Goal: Find specific page/section: Find specific page/section

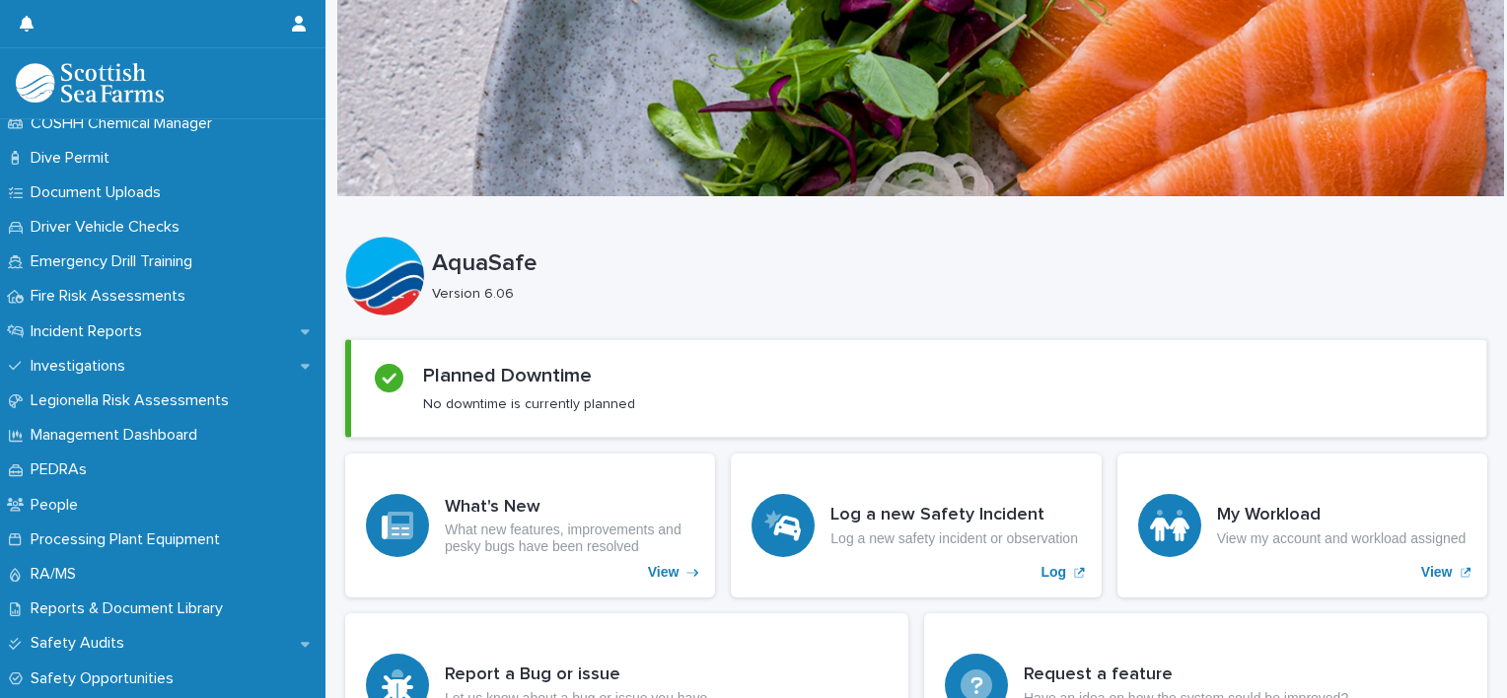
scroll to position [582, 0]
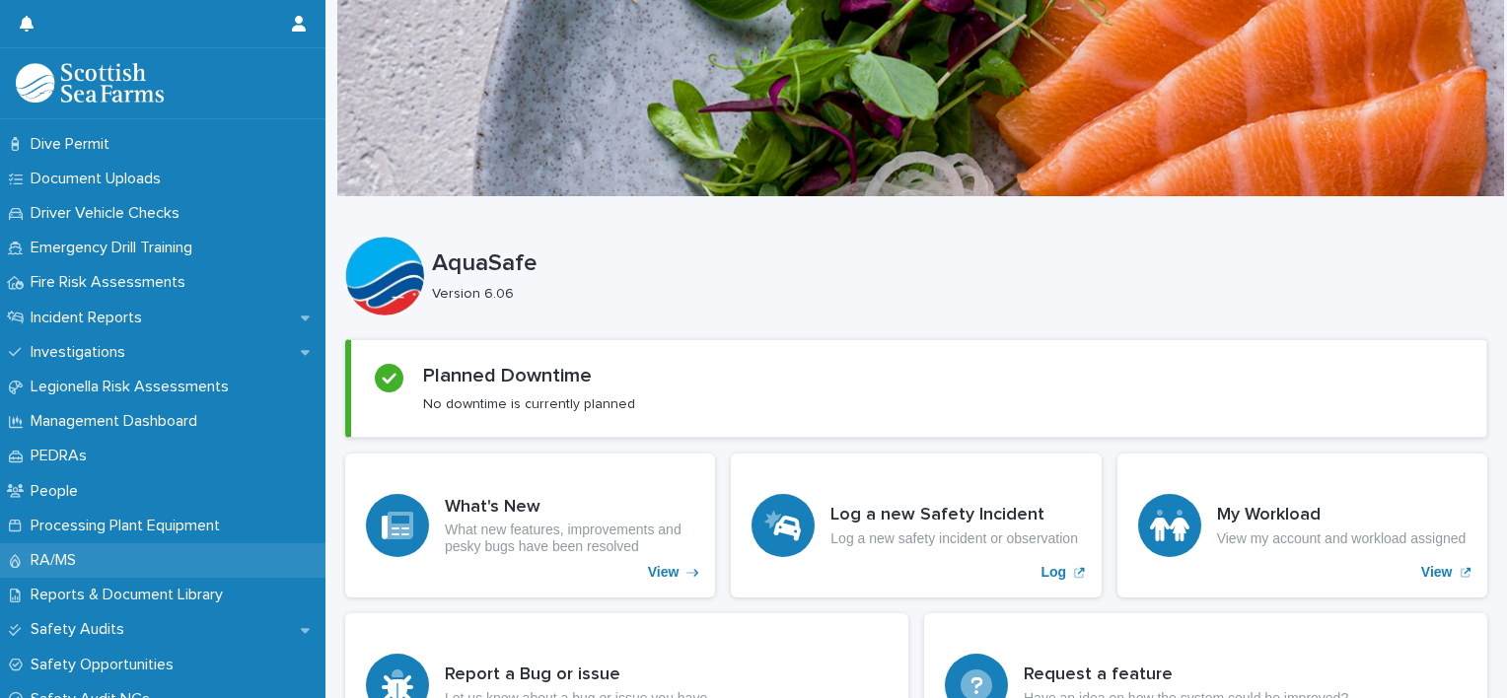
click at [33, 559] on p "RA/MS" at bounding box center [57, 560] width 69 height 19
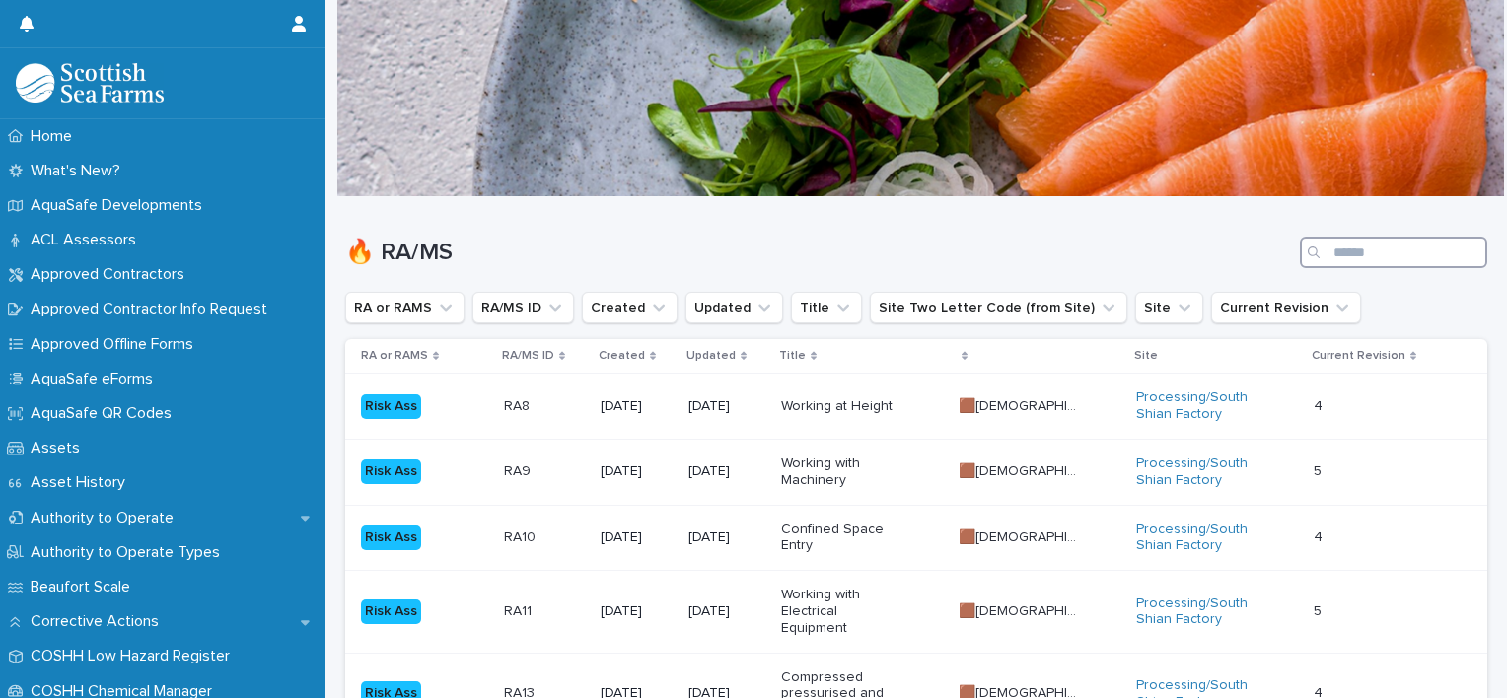
click at [1326, 252] on input "Search" at bounding box center [1393, 253] width 187 height 32
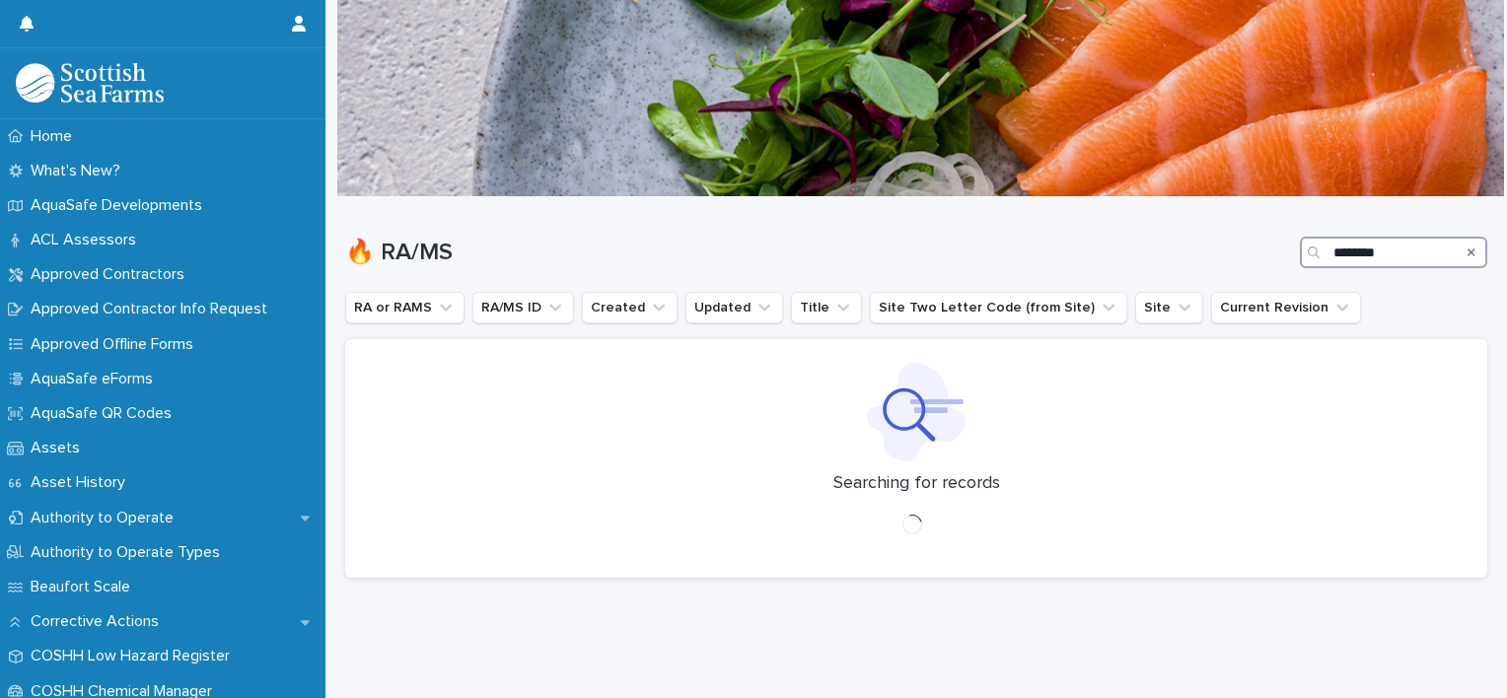
type input "********"
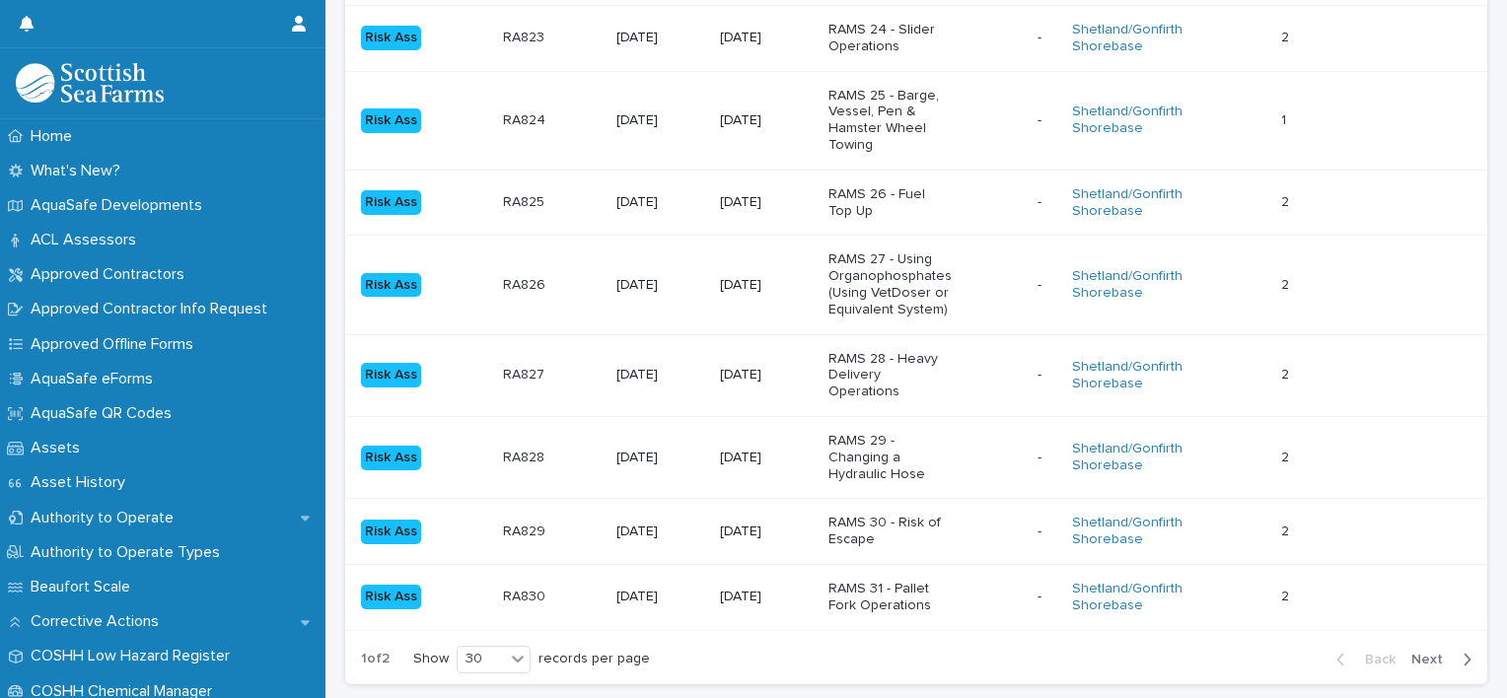
scroll to position [2015, 0]
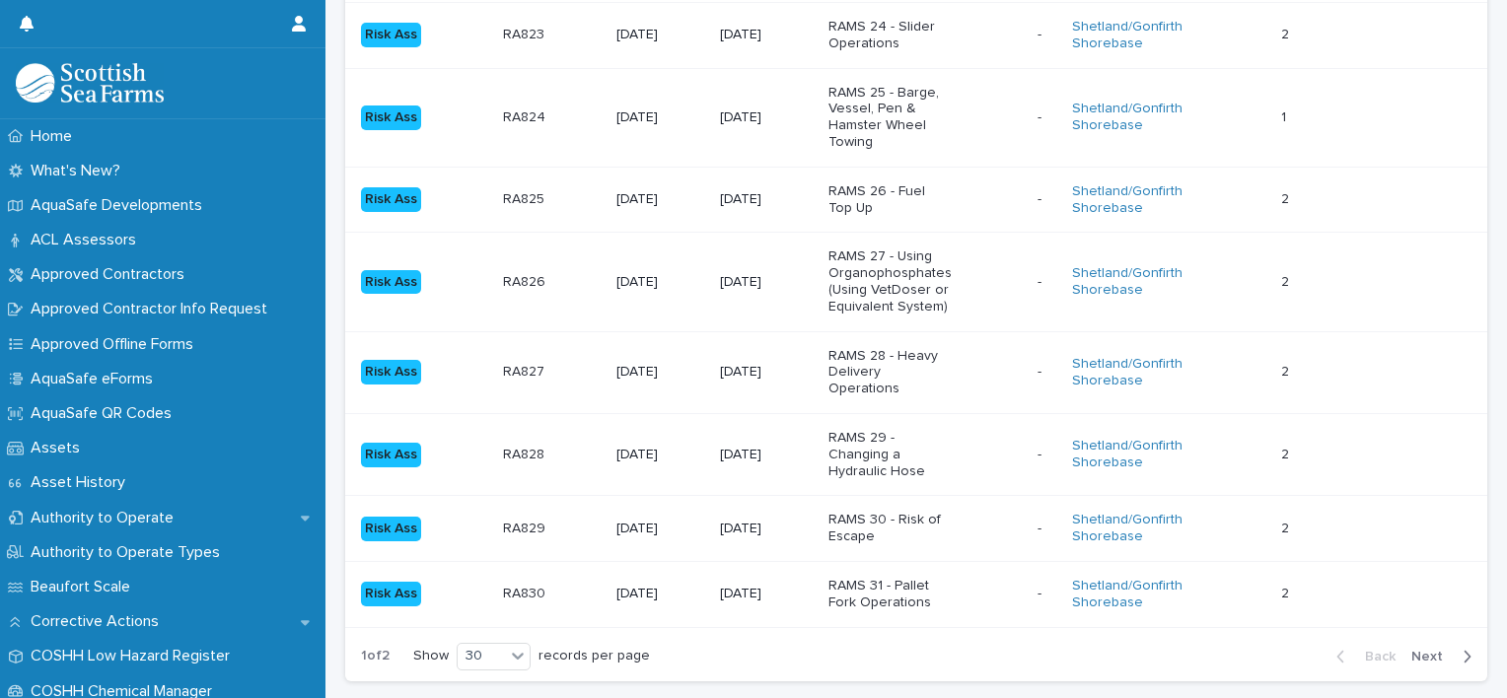
click at [1420, 650] on span "Next" at bounding box center [1432, 657] width 43 height 14
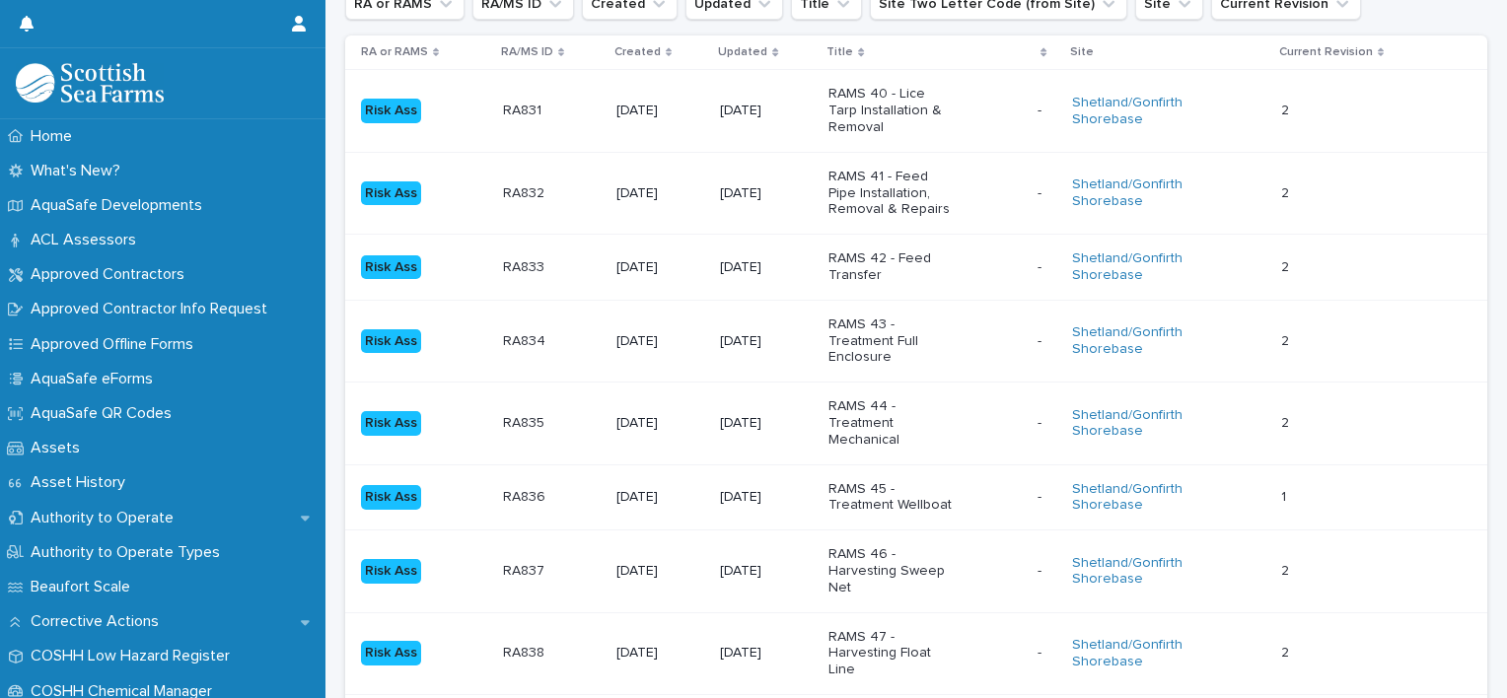
scroll to position [267, 0]
